Goal: Task Accomplishment & Management: Use online tool/utility

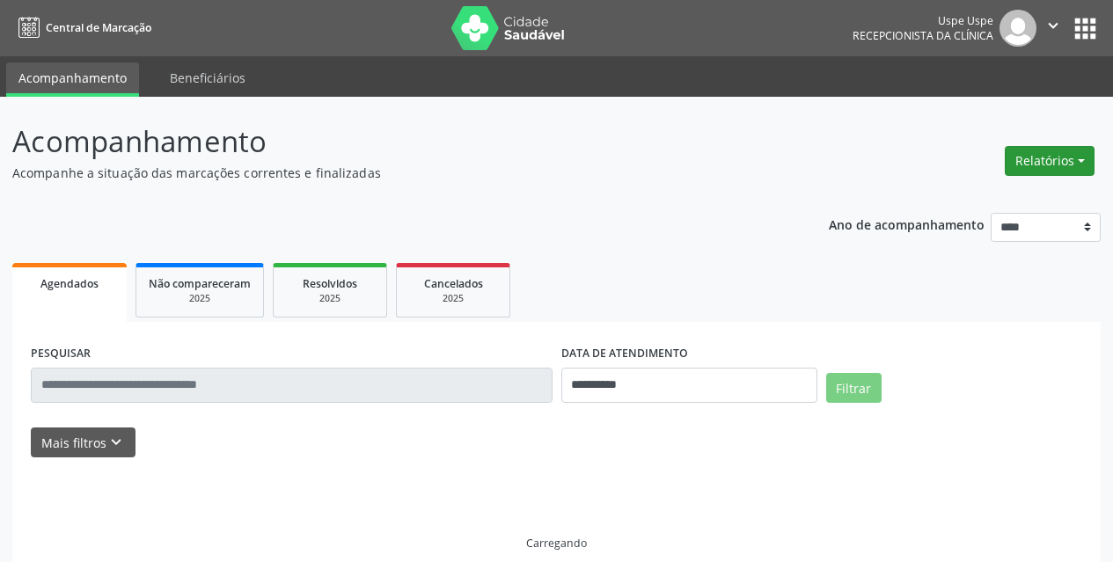
click at [1074, 167] on button "Relatórios" at bounding box center [1050, 161] width 90 height 30
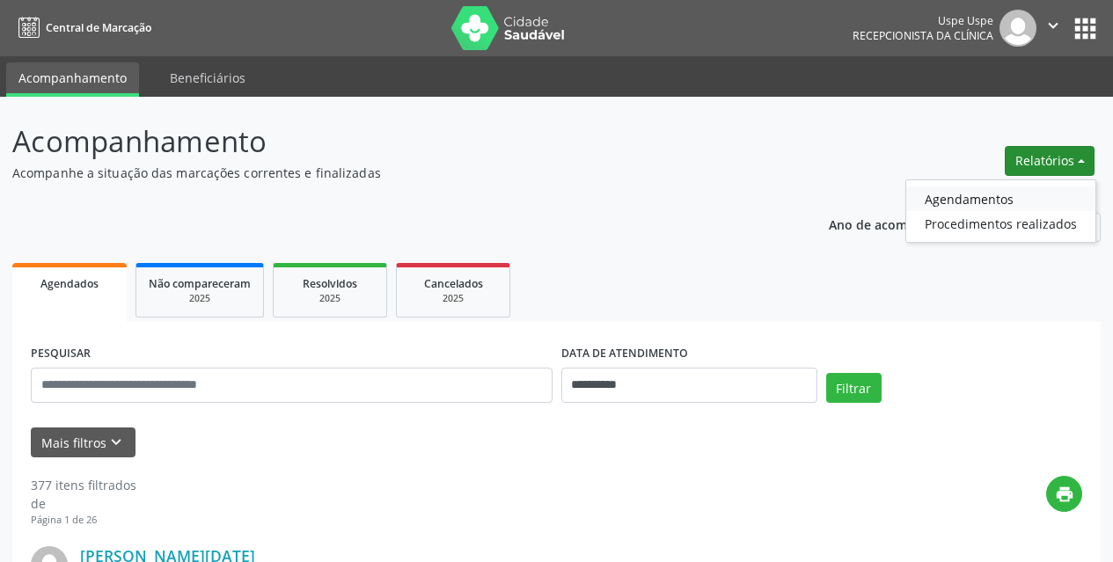
click at [1014, 201] on link "Agendamentos" at bounding box center [1000, 199] width 189 height 25
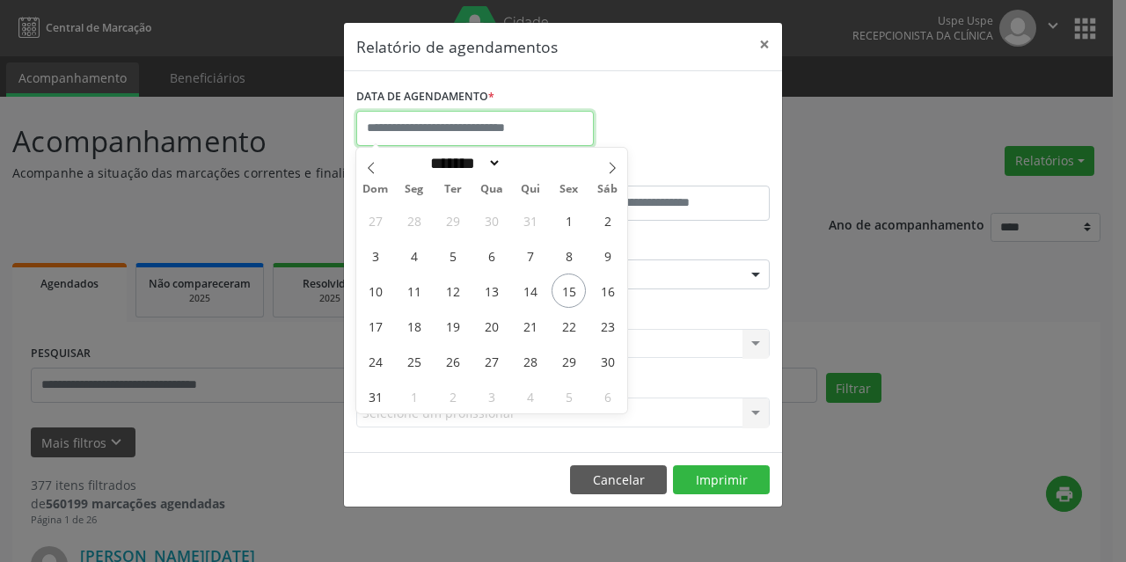
click at [452, 141] on input "text" at bounding box center [475, 128] width 238 height 35
click at [408, 331] on span "18" at bounding box center [414, 326] width 34 height 34
type input "**********"
click at [408, 331] on span "18" at bounding box center [414, 326] width 34 height 34
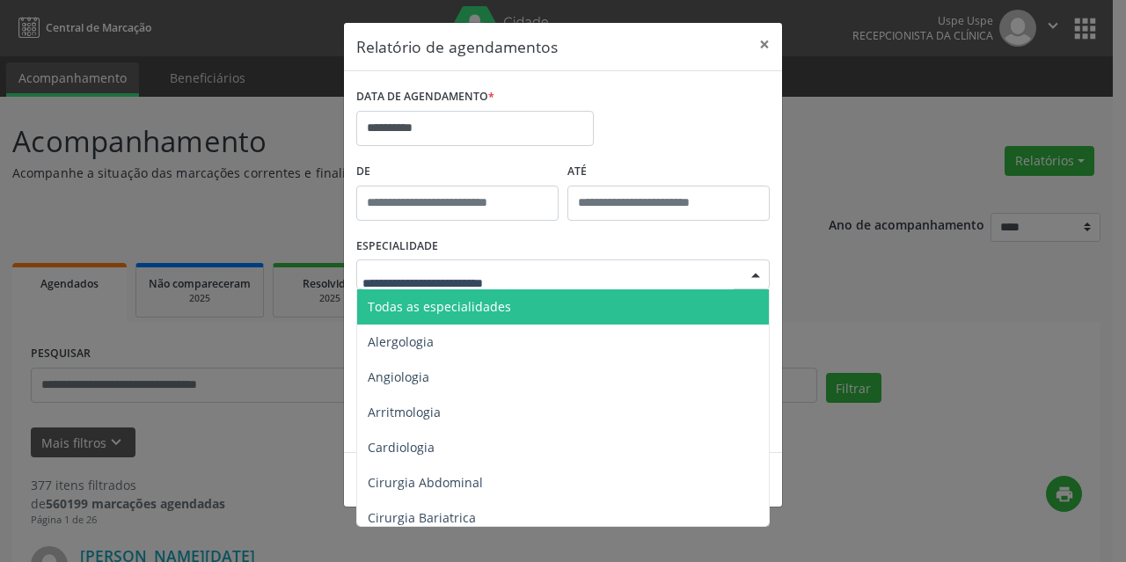
click at [436, 289] on div "Todas as especialidades Alergologia Angiologia Arritmologia Cardiologia Cirurgi…" at bounding box center [563, 275] width 414 height 30
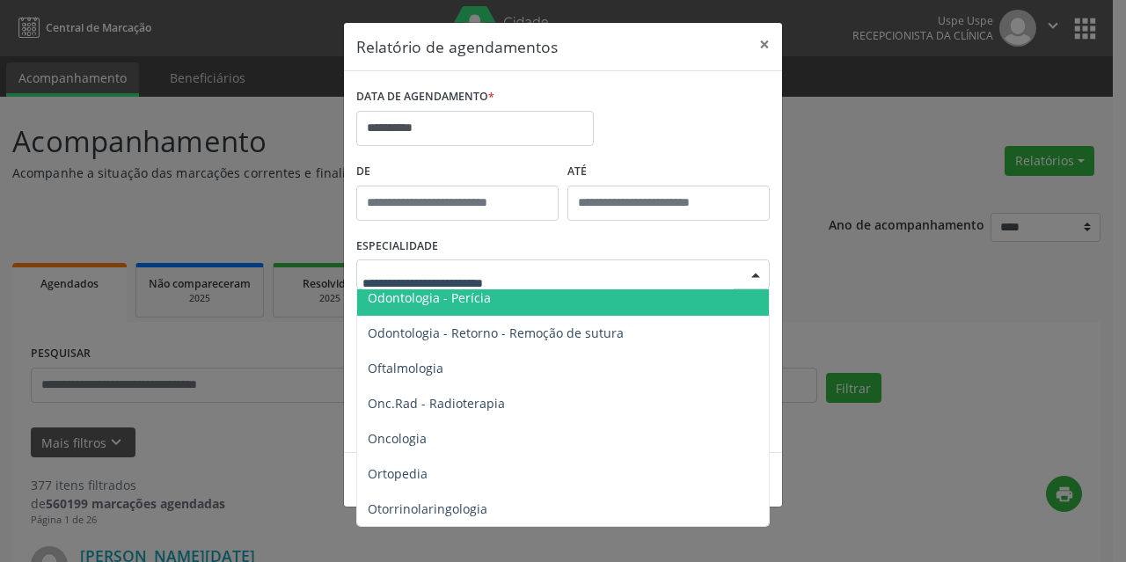
scroll to position [2376, 0]
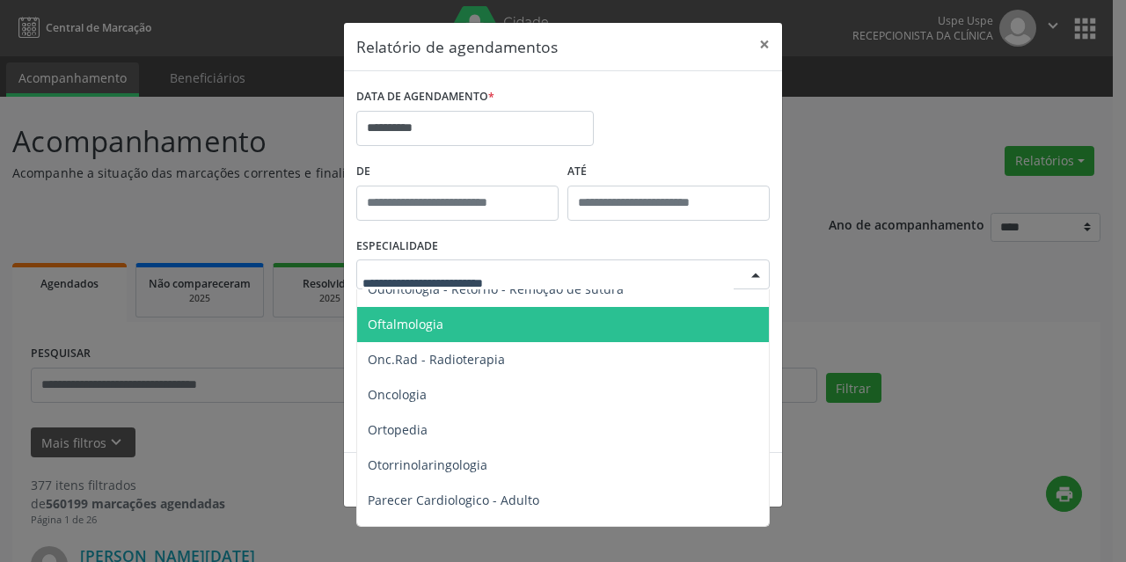
click at [458, 339] on span "Oftalmologia" at bounding box center [564, 324] width 414 height 35
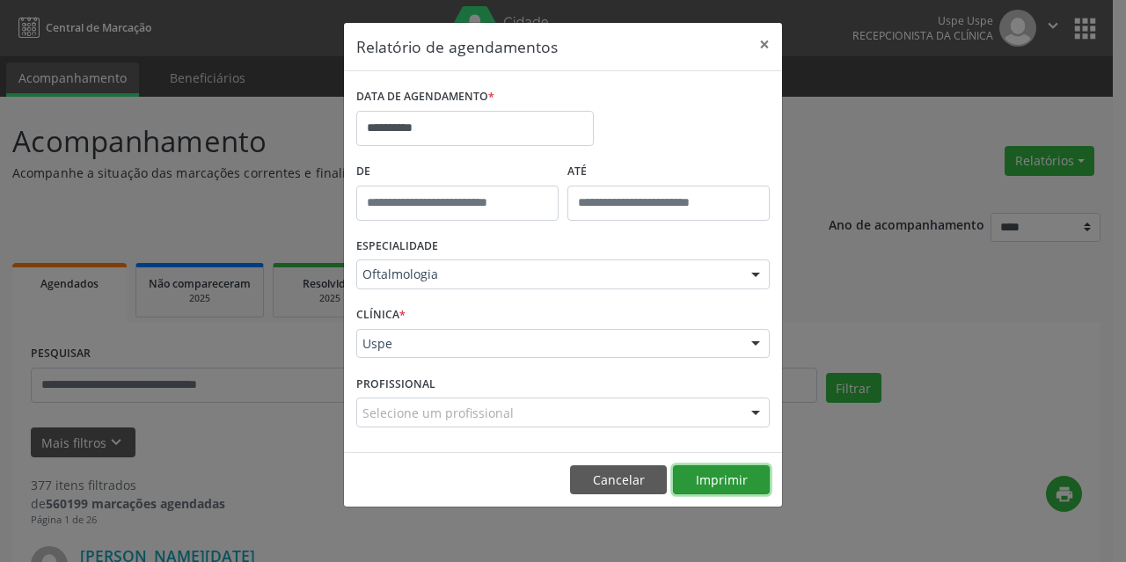
click at [694, 480] on button "Imprimir" at bounding box center [721, 480] width 97 height 30
